Goal: Task Accomplishment & Management: Complete application form

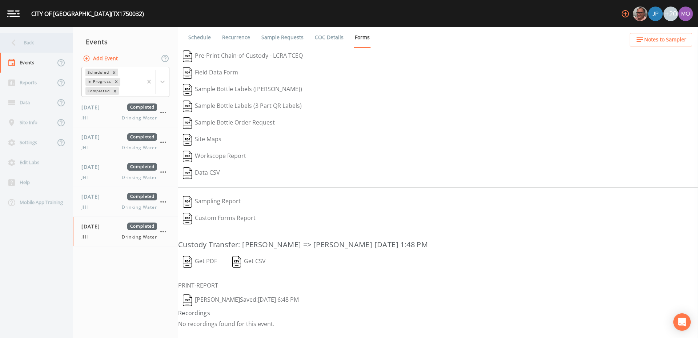
click at [35, 44] on div "Back" at bounding box center [32, 43] width 65 height 20
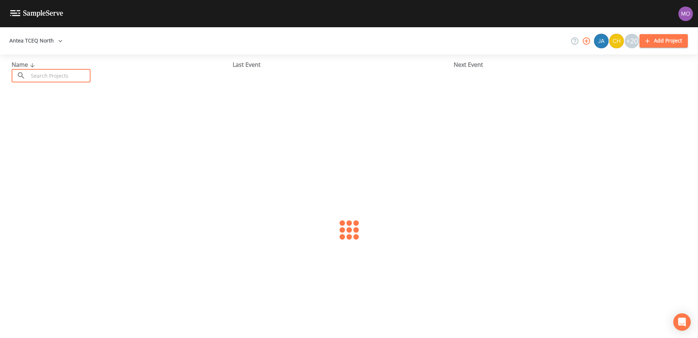
click at [55, 76] on input "text" at bounding box center [59, 75] width 62 height 13
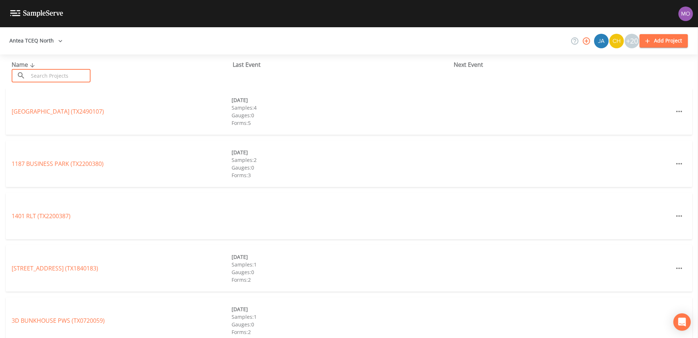
paste input "TX0740005"
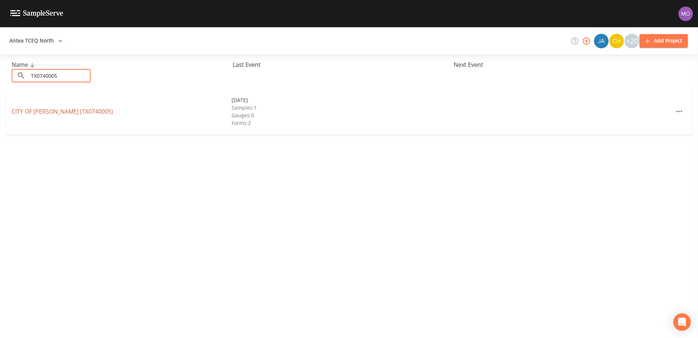
type input "TX0740005"
click at [64, 111] on link "CITY OF LEONARD (TX0740005)" at bounding box center [62, 112] width 101 height 8
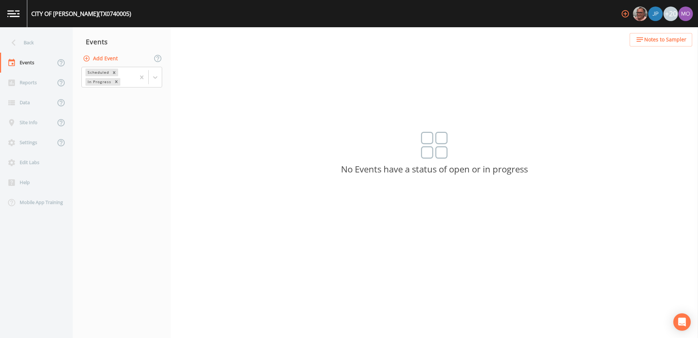
click at [109, 60] on button "Add Event" at bounding box center [100, 58] width 39 height 13
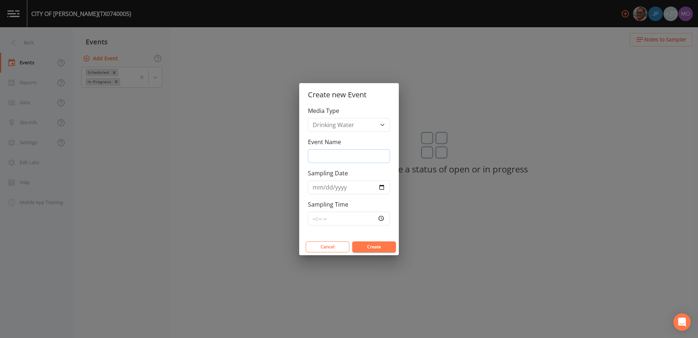
click at [329, 154] on input "Event Name" at bounding box center [349, 156] width 82 height 14
type input "JHI"
click at [382, 186] on input "Sampling Date" at bounding box center [349, 188] width 82 height 14
click at [381, 187] on input "2025-09-09" at bounding box center [349, 188] width 82 height 14
type input "2025-09-02"
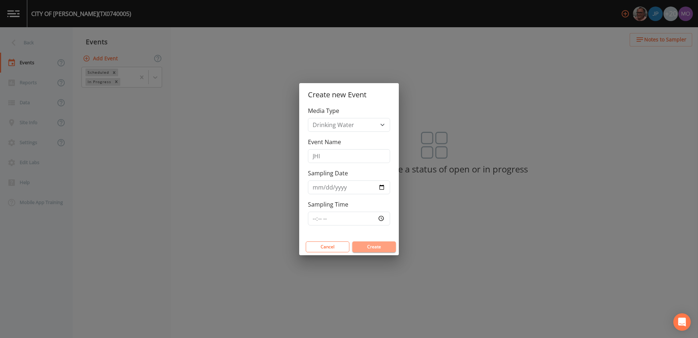
click at [373, 246] on button "Create" at bounding box center [374, 247] width 44 height 11
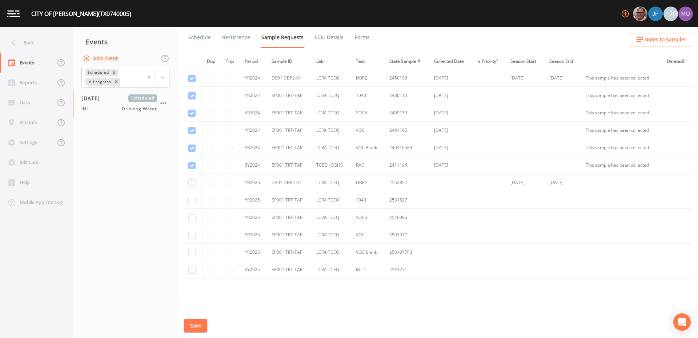
click at [196, 200] on td at bounding box center [193, 200] width 18 height 17
click at [192, 117] on input "checkbox" at bounding box center [191, 113] width 7 height 7
checkbox input "true"
click at [192, 205] on td at bounding box center [193, 200] width 18 height 17
click at [190, 135] on input "checkbox" at bounding box center [191, 130] width 7 height 7
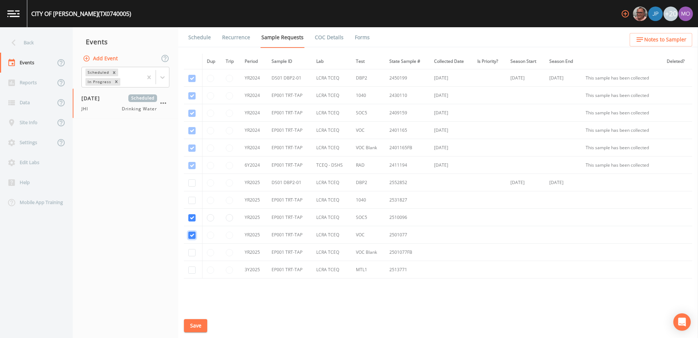
checkbox input "true"
click at [190, 152] on input "checkbox" at bounding box center [191, 148] width 7 height 7
checkbox input "true"
click at [192, 271] on input "checkbox" at bounding box center [191, 270] width 7 height 7
checkbox input "true"
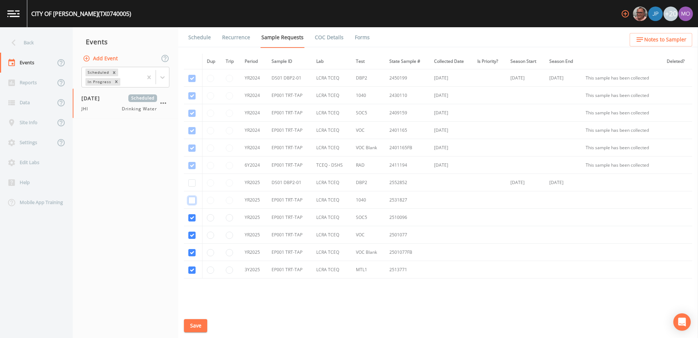
click at [192, 100] on input "checkbox" at bounding box center [191, 95] width 7 height 7
checkbox input "true"
click at [192, 82] on input "checkbox" at bounding box center [191, 78] width 7 height 7
checkbox input "true"
click at [192, 324] on button "Save" at bounding box center [195, 326] width 23 height 13
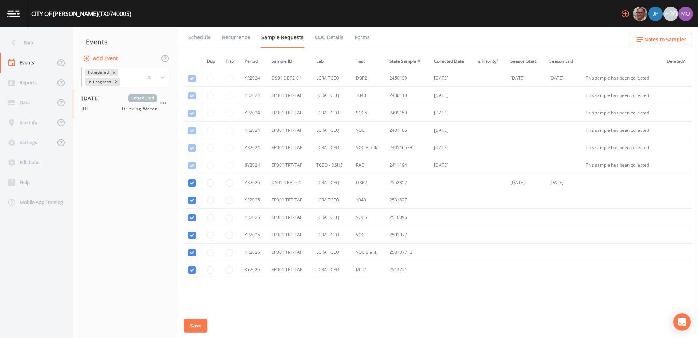
click at [198, 39] on link "Schedule" at bounding box center [199, 37] width 25 height 20
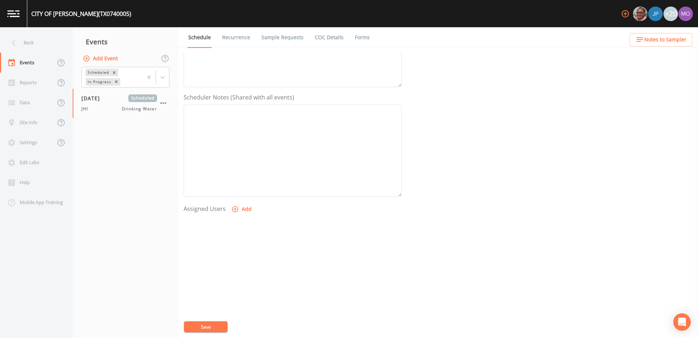
scroll to position [174, 0]
click at [236, 194] on icon "button" at bounding box center [235, 197] width 6 height 6
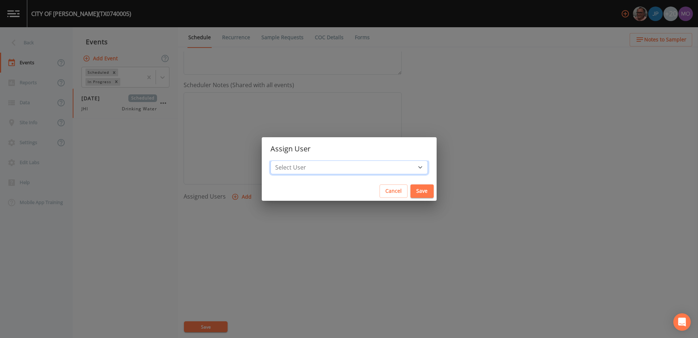
click at [303, 169] on select "Select User Mike Franklin Joshua gere Paul David Weber Zachary Evans Stafford J…" at bounding box center [348, 168] width 157 height 14
select select "a5a304aa-47e0-4d0c-bb11-516c0cd15b21"
click at [410, 188] on button "Save" at bounding box center [421, 191] width 23 height 13
select select
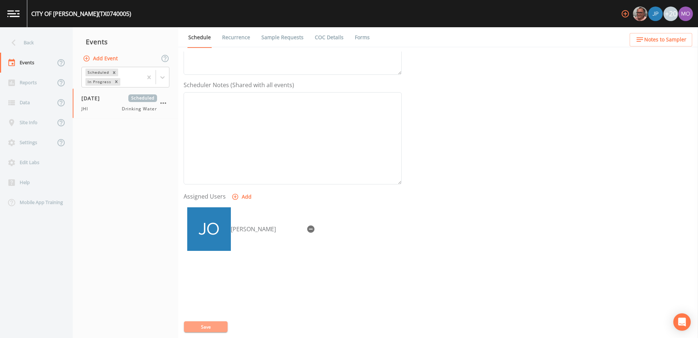
click at [203, 325] on button "Save" at bounding box center [206, 327] width 44 height 11
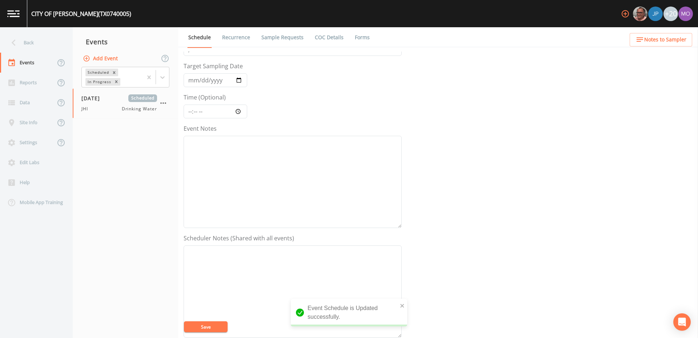
scroll to position [0, 0]
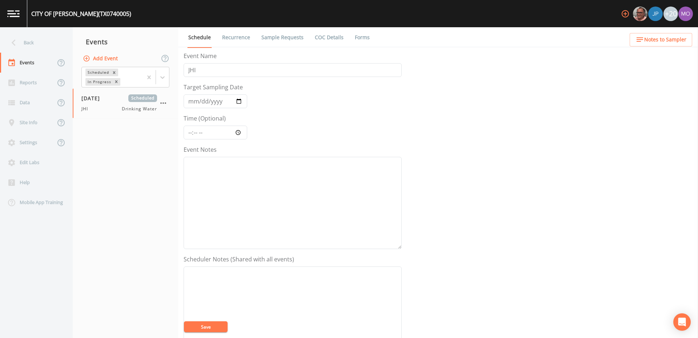
click at [287, 36] on link "Sample Requests" at bounding box center [282, 37] width 44 height 20
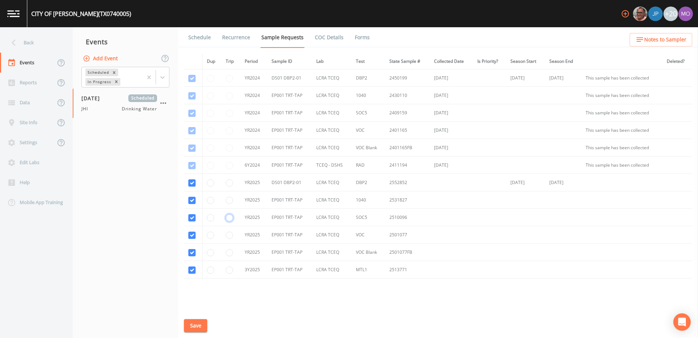
click at [229, 117] on input "radio" at bounding box center [229, 113] width 7 height 7
radio input "true"
click at [191, 331] on button "Save" at bounding box center [195, 326] width 23 height 13
